Goal: Transaction & Acquisition: Purchase product/service

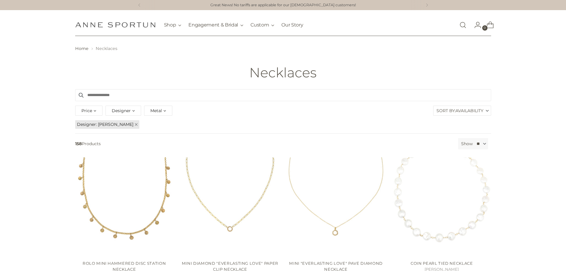
click at [465, 25] on link "Open search modal" at bounding box center [463, 25] width 12 height 12
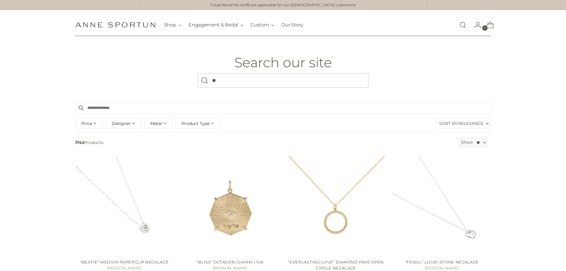
type input "*"
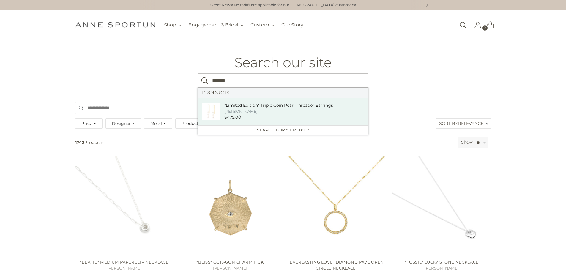
click at [199, 112] on link "*Limited Edition* Triple Coin Pearl Threader Earrings Anne Sportun $475.00" at bounding box center [282, 111] width 171 height 27
click at [214, 113] on img "limited-edition-triple-coin-pearl-threader-earrings" at bounding box center [211, 111] width 18 height 18
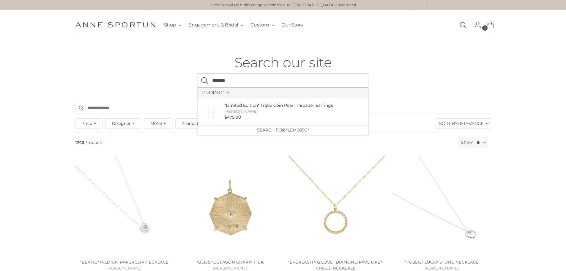
type input "*******"
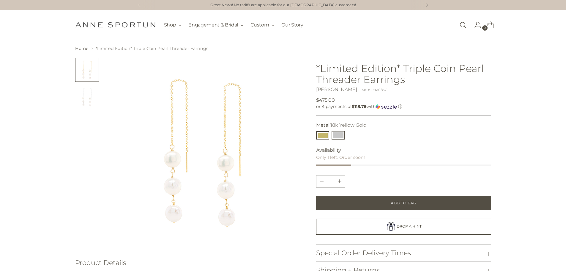
click at [342, 134] on button "14k White Gold" at bounding box center [337, 135] width 13 height 8
